Goal: Information Seeking & Learning: Learn about a topic

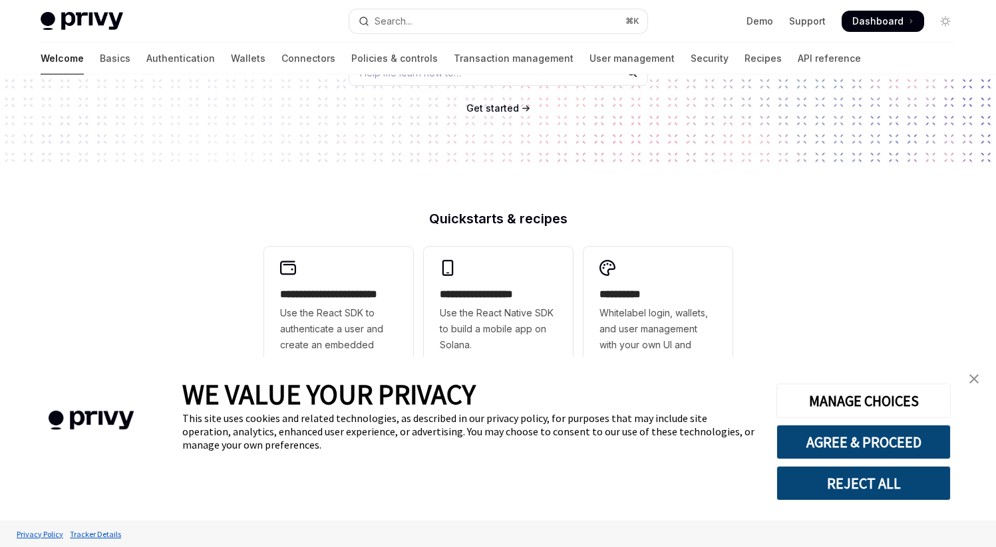
scroll to position [207, 0]
click at [360, 284] on div "**********" at bounding box center [338, 315] width 149 height 136
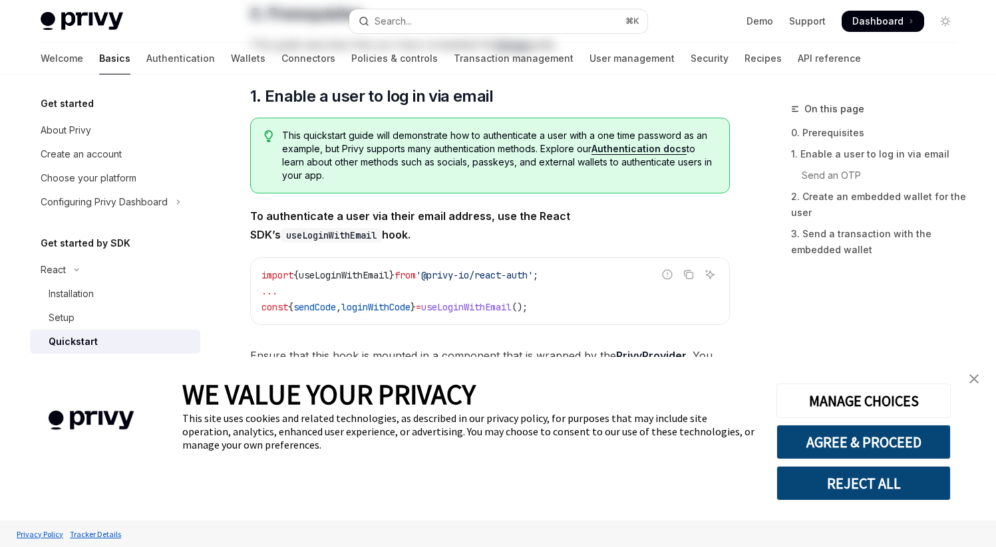
type textarea "*"
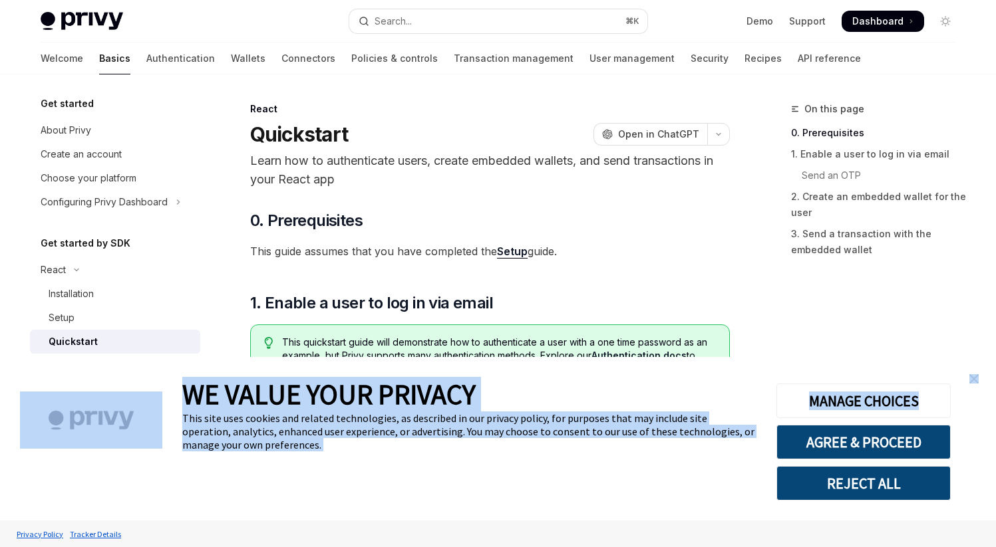
drag, startPoint x: 970, startPoint y: 384, endPoint x: 929, endPoint y: 477, distance: 101.2
click at [959, 428] on div "WE VALUE YOUR PRIVACY This site uses cookies and related technologies, as descr…" at bounding box center [498, 439] width 996 height 164
click at [858, 459] on button "AGREE & PROCEED" at bounding box center [863, 442] width 174 height 35
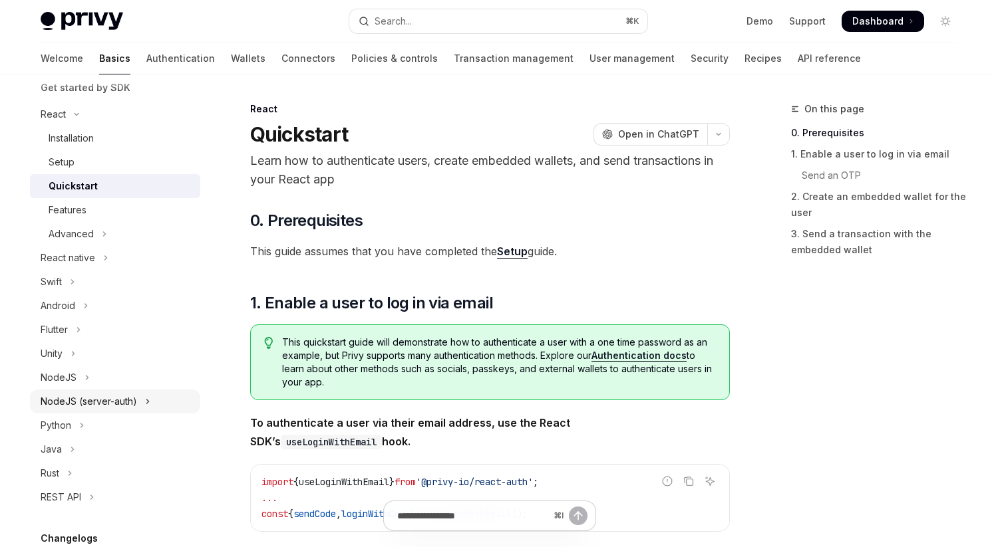
scroll to position [197, 0]
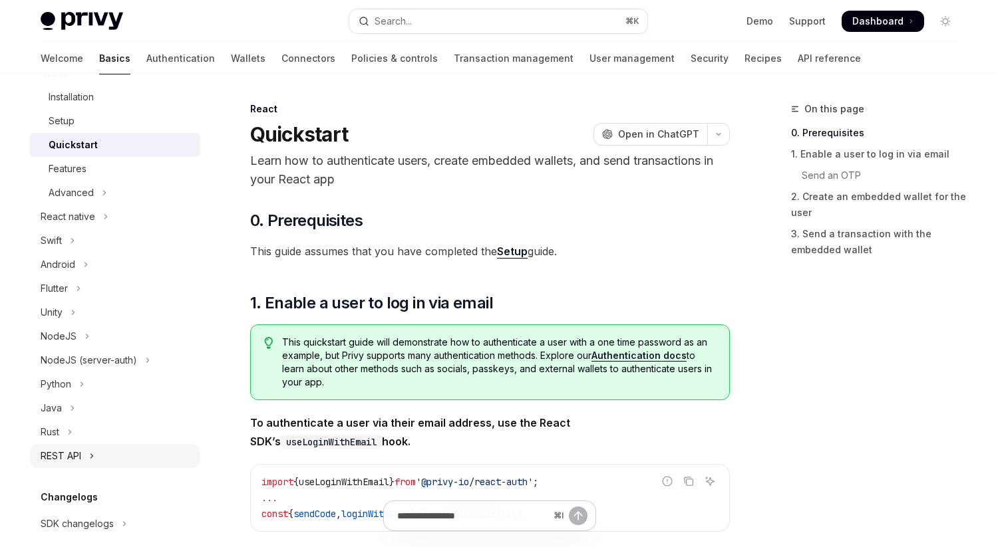
click at [87, 455] on button "REST API" at bounding box center [115, 456] width 170 height 24
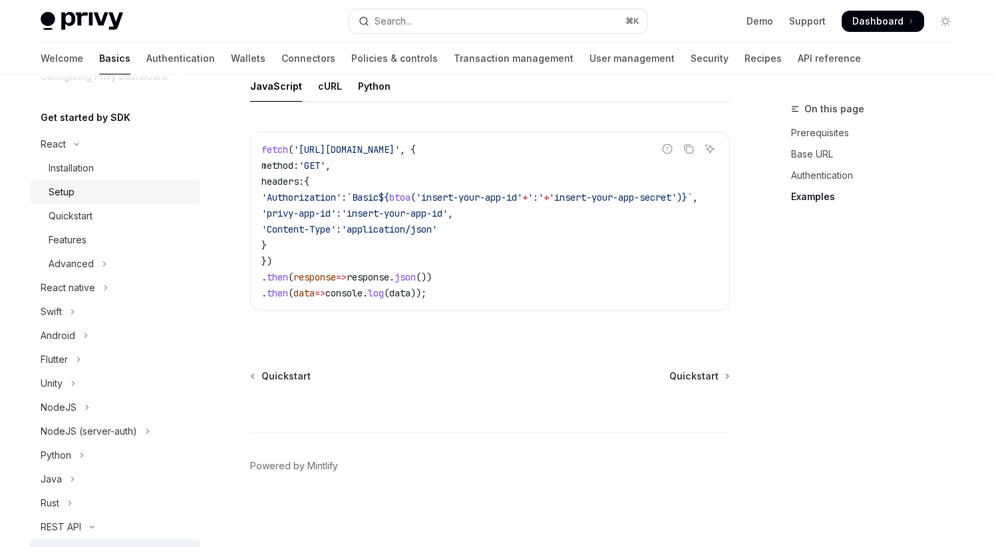
scroll to position [120, 0]
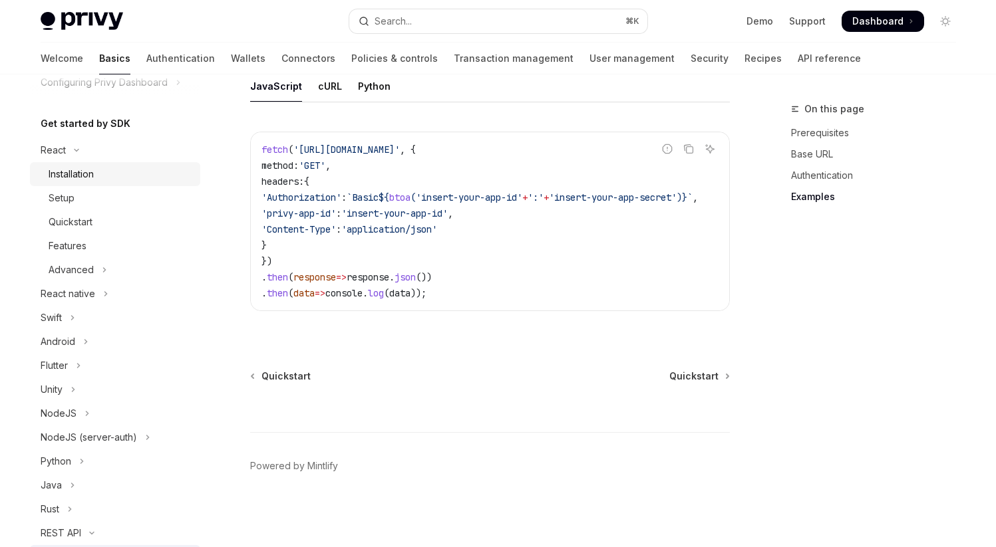
click at [80, 165] on link "Installation" at bounding box center [115, 174] width 170 height 24
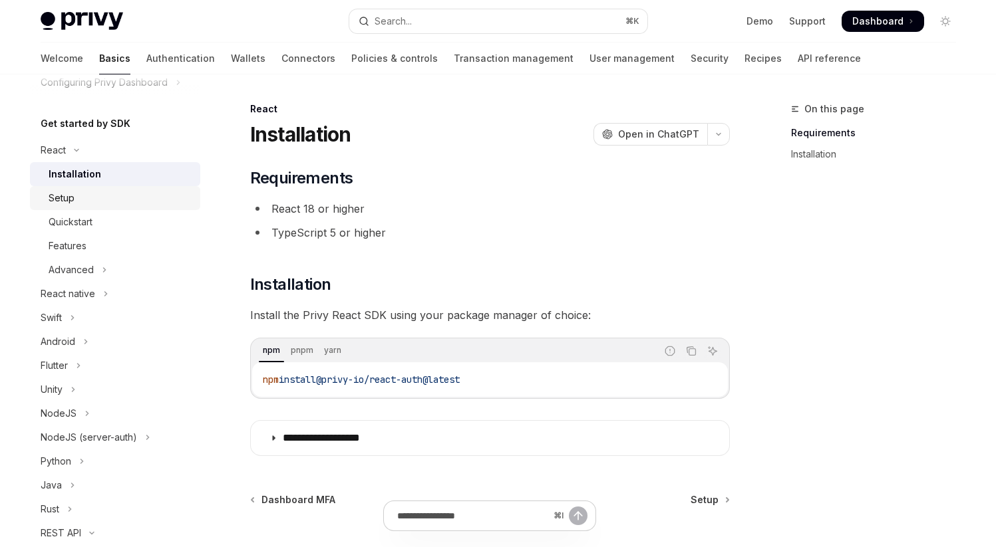
click at [80, 191] on div "Setup" at bounding box center [121, 198] width 144 height 16
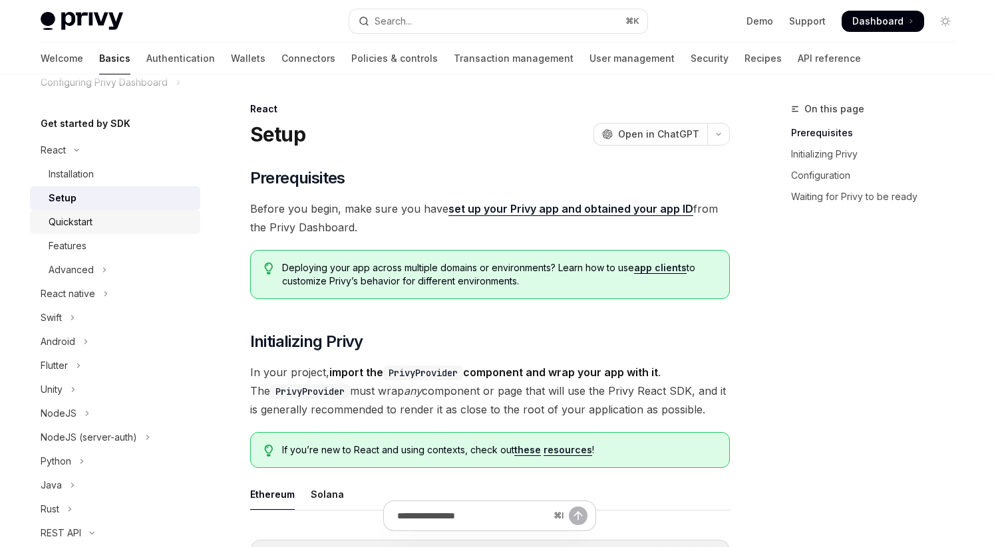
click at [88, 223] on div "Quickstart" at bounding box center [71, 222] width 44 height 16
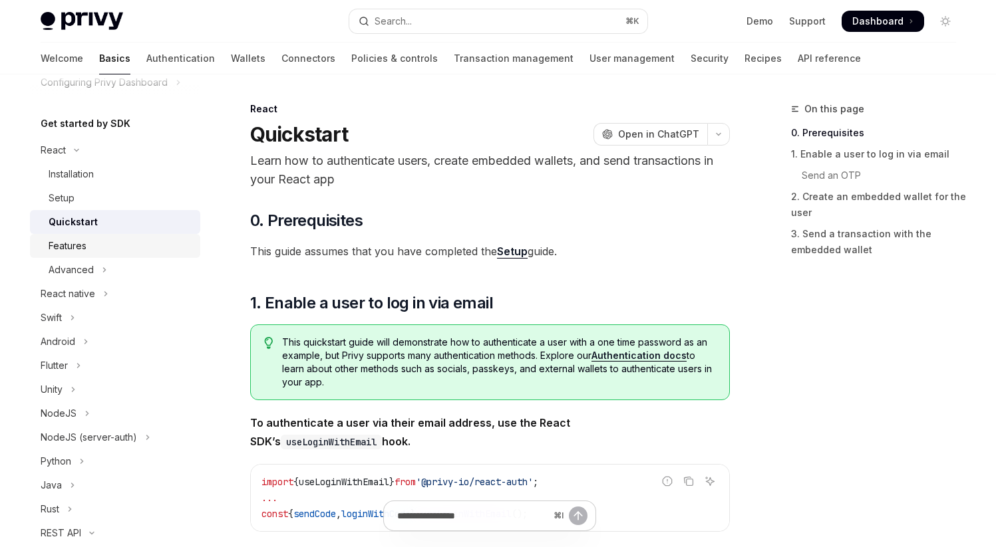
click at [87, 241] on div "Features" at bounding box center [121, 246] width 144 height 16
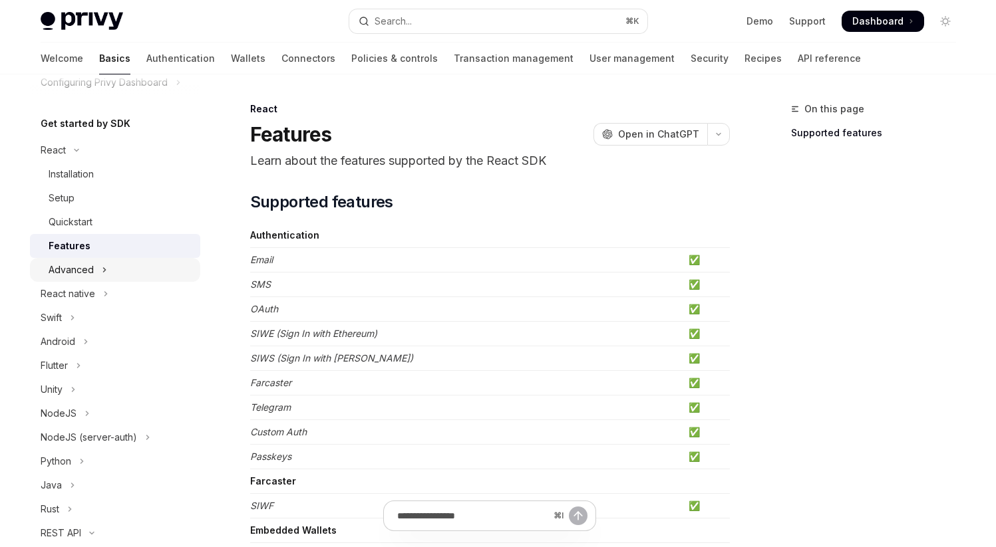
click at [85, 261] on button "Advanced" at bounding box center [115, 270] width 170 height 24
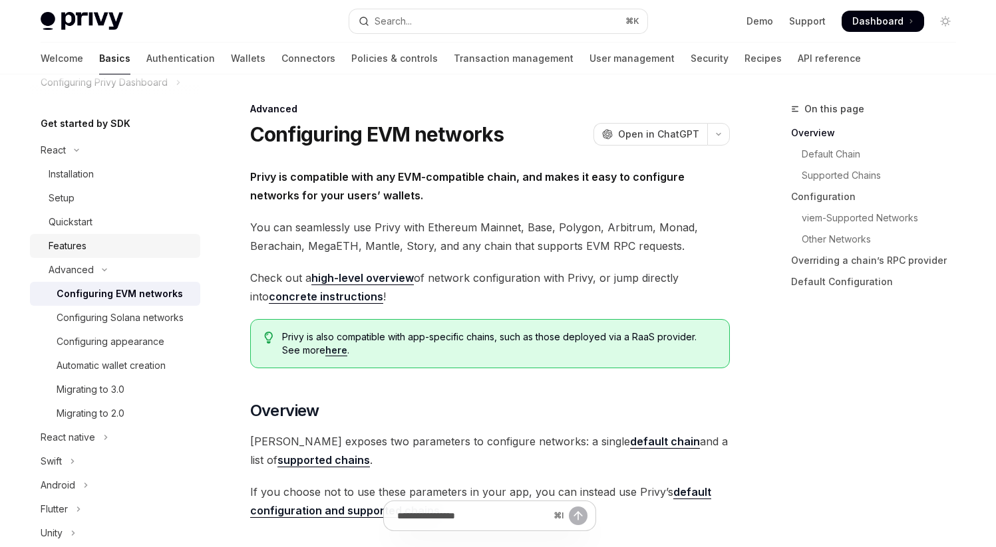
click at [75, 242] on div "Features" at bounding box center [68, 246] width 38 height 16
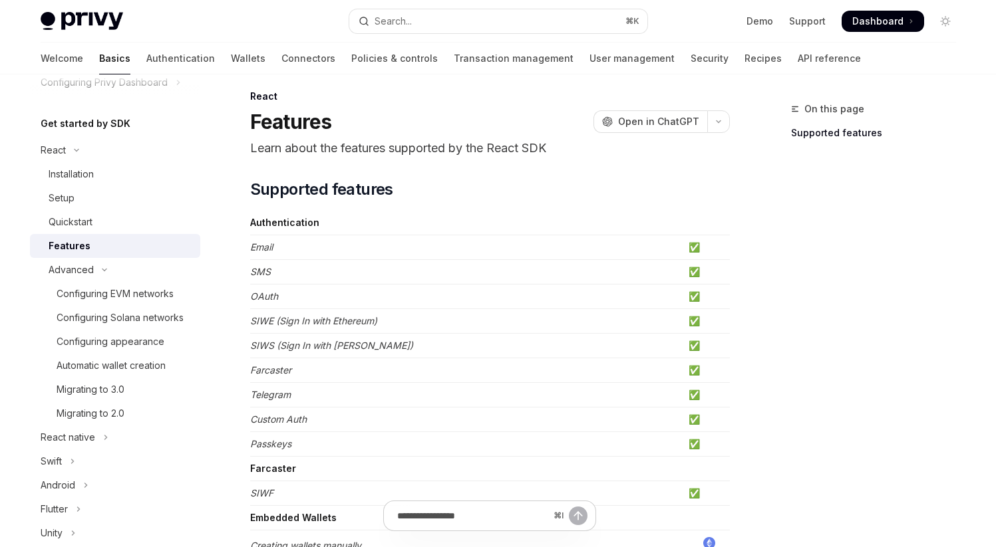
scroll to position [17, 0]
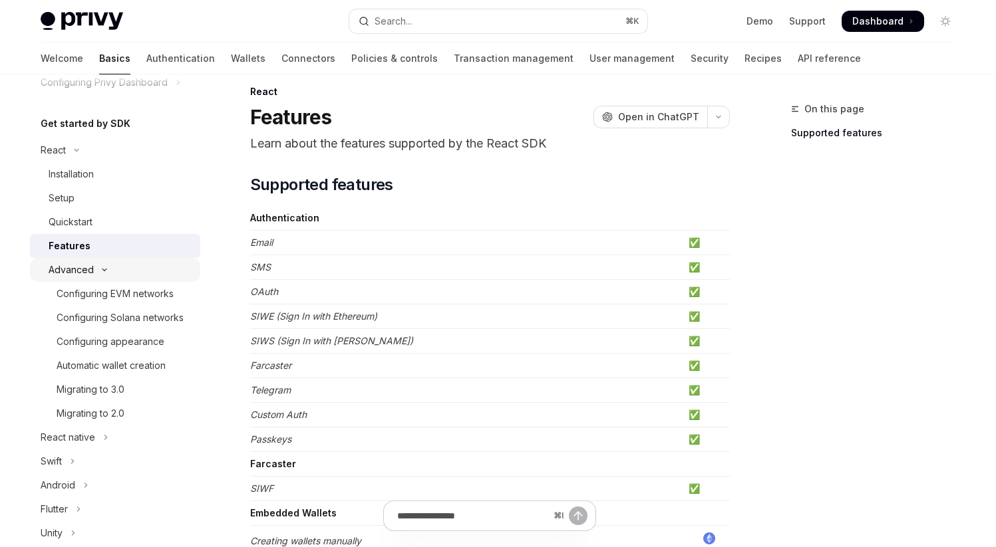
click at [104, 273] on button "Advanced" at bounding box center [115, 270] width 170 height 24
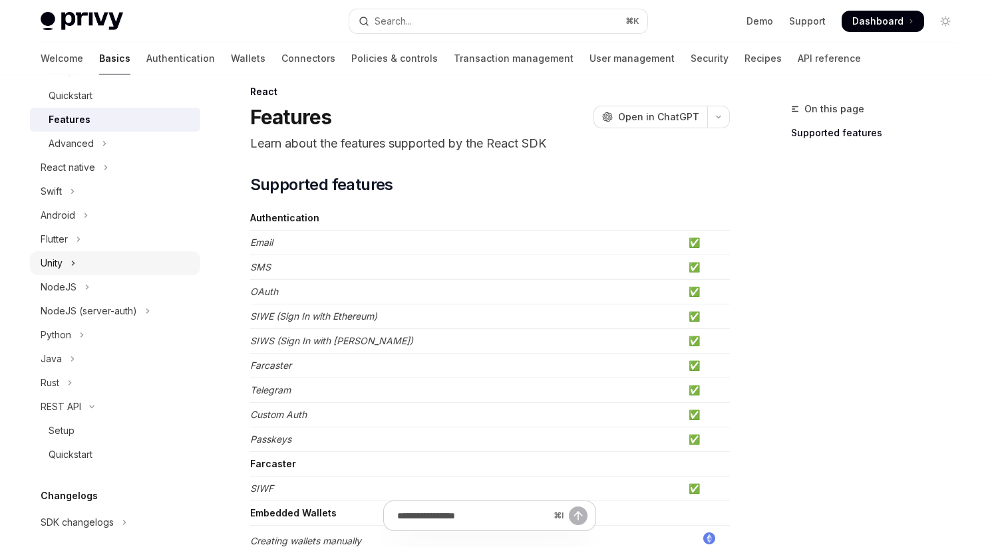
scroll to position [289, 0]
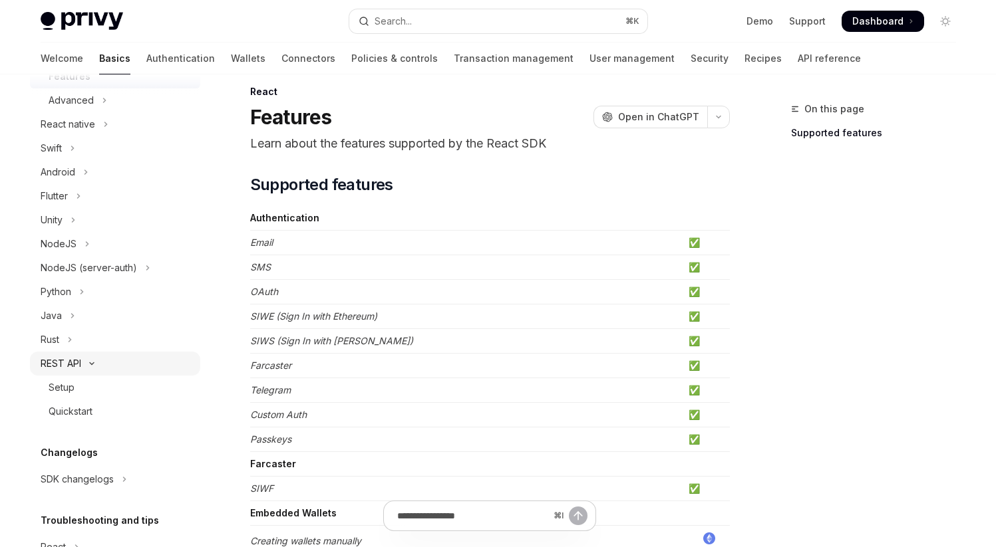
click at [86, 355] on button "REST API" at bounding box center [115, 364] width 170 height 24
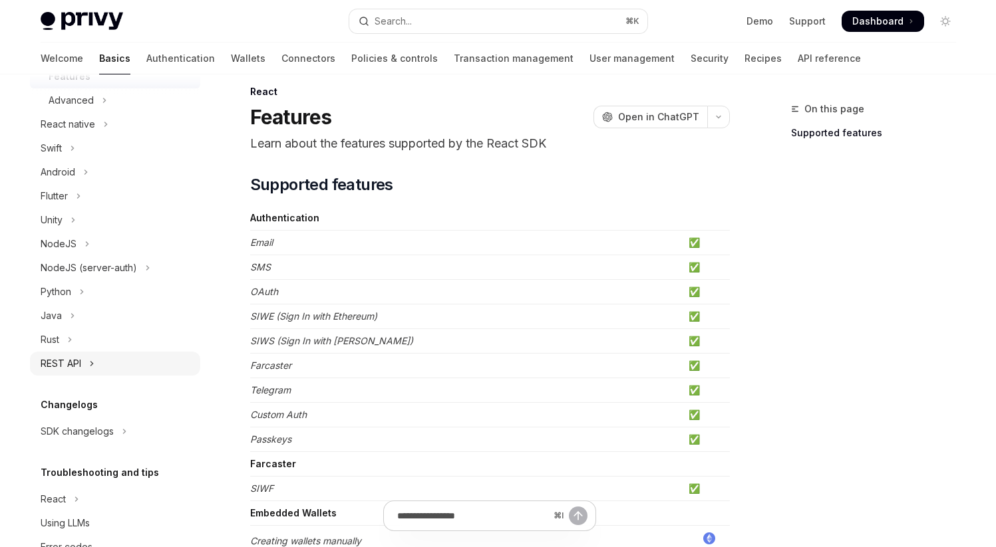
drag, startPoint x: 87, startPoint y: 360, endPoint x: 86, endPoint y: 367, distance: 6.7
click at [87, 361] on button "REST API" at bounding box center [115, 364] width 170 height 24
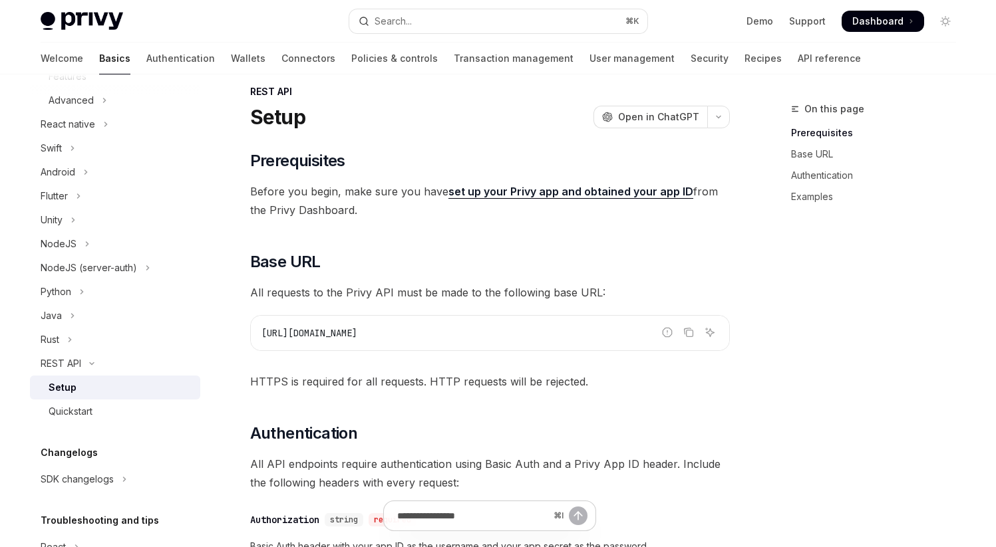
click at [76, 385] on div "Setup" at bounding box center [121, 388] width 144 height 16
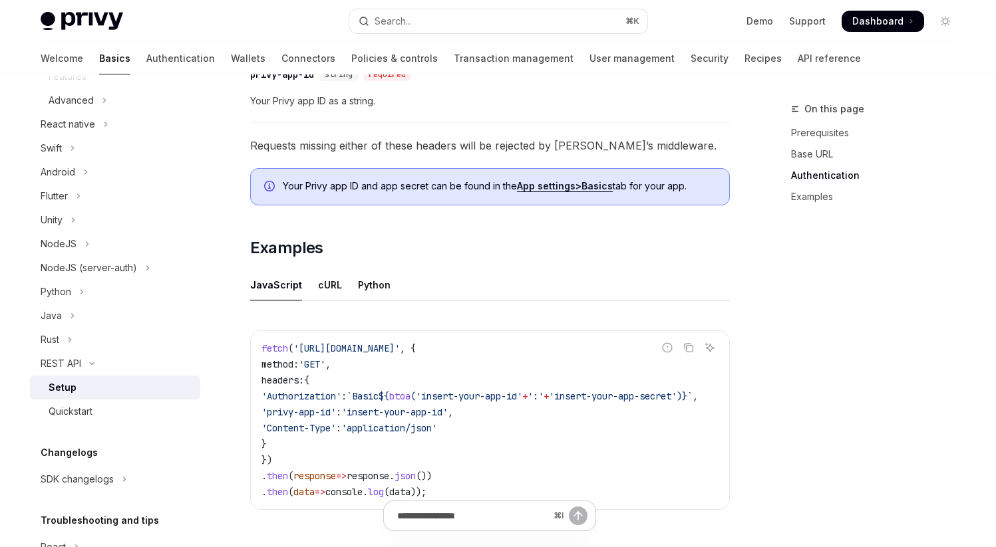
scroll to position [737, 0]
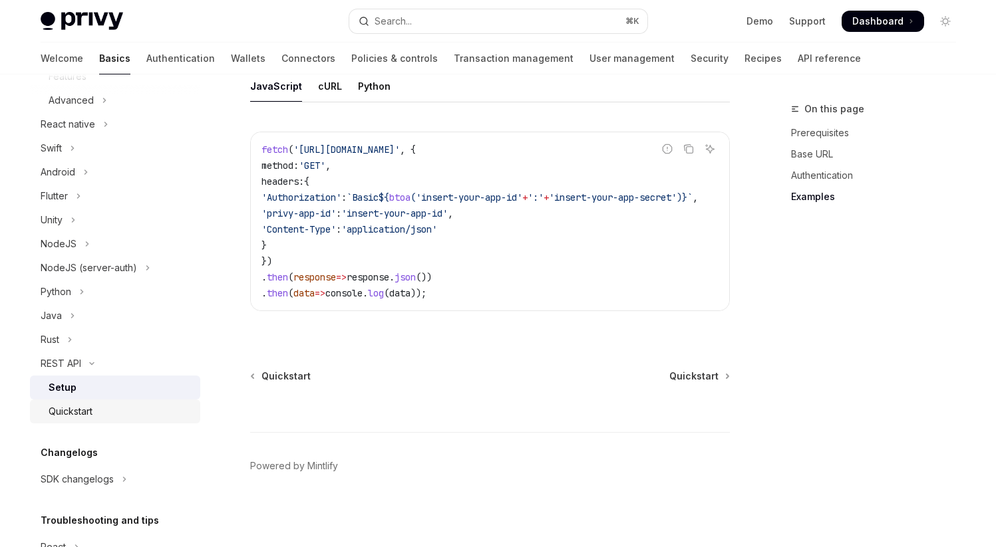
click at [86, 417] on div "Quickstart" at bounding box center [71, 412] width 44 height 16
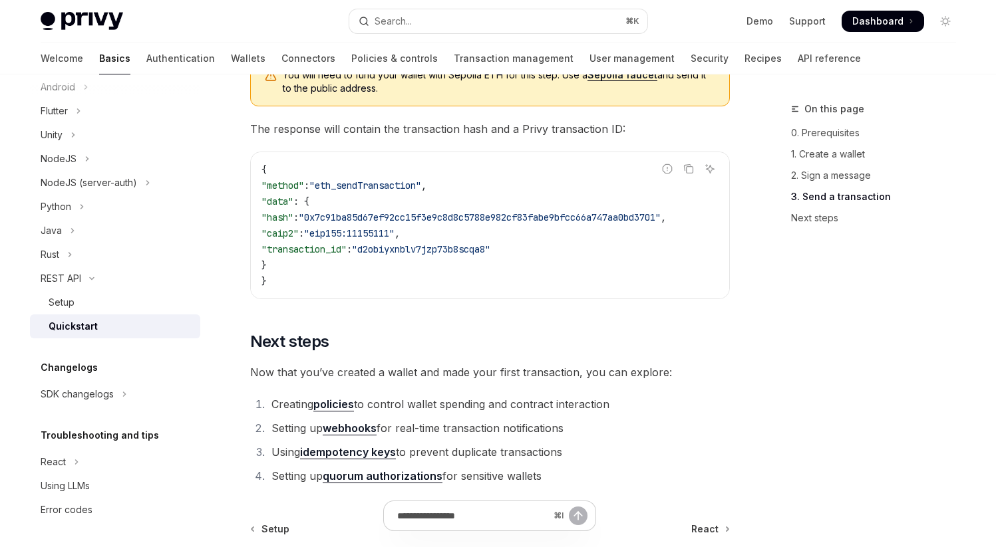
scroll to position [376, 0]
click at [68, 457] on button "React" at bounding box center [115, 461] width 170 height 24
type textarea "*"
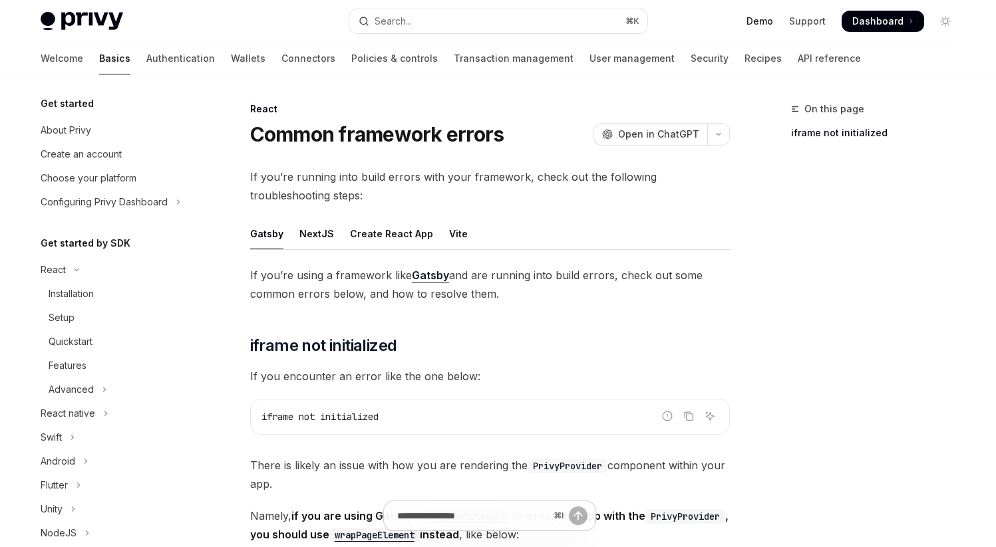
click at [764, 23] on link "Demo" at bounding box center [759, 21] width 27 height 13
